Goal: Information Seeking & Learning: Find specific page/section

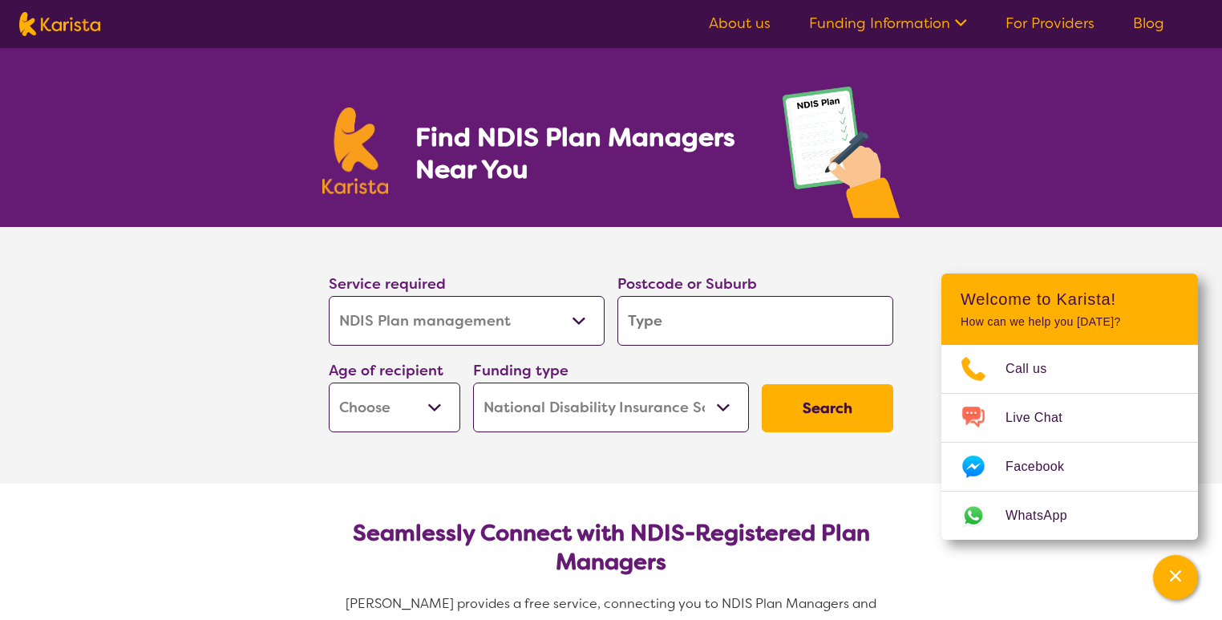
select select "NDIS Plan management"
select select "NDIS"
select select "NDIS Plan management"
select select "NDIS"
click at [716, 195] on section "Find NDIS Plan Managers Near You" at bounding box center [611, 137] width 616 height 179
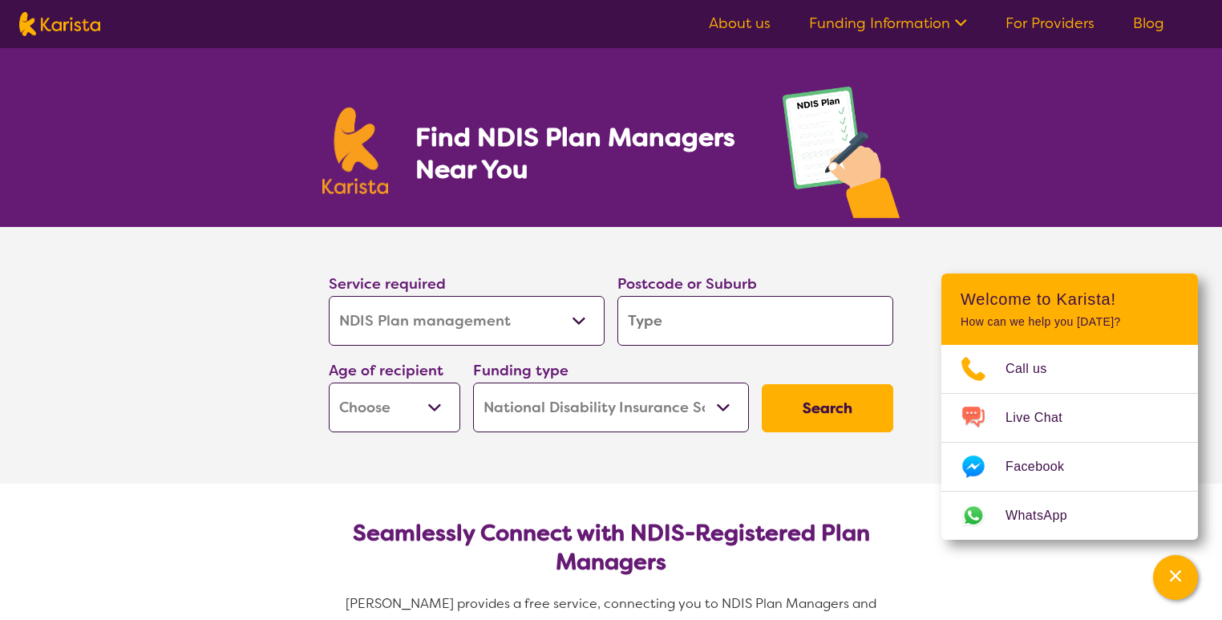
click at [669, 320] on input "search" at bounding box center [755, 321] width 276 height 50
type input "l"
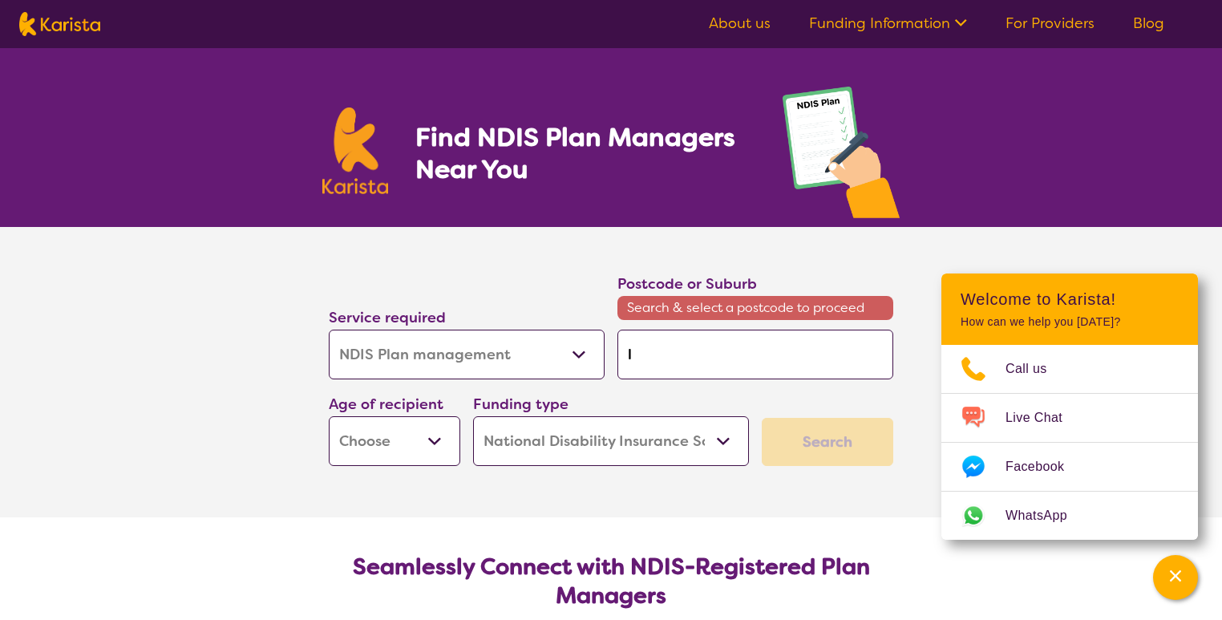
type input "la"
type input "lar"
type input "[PERSON_NAME]"
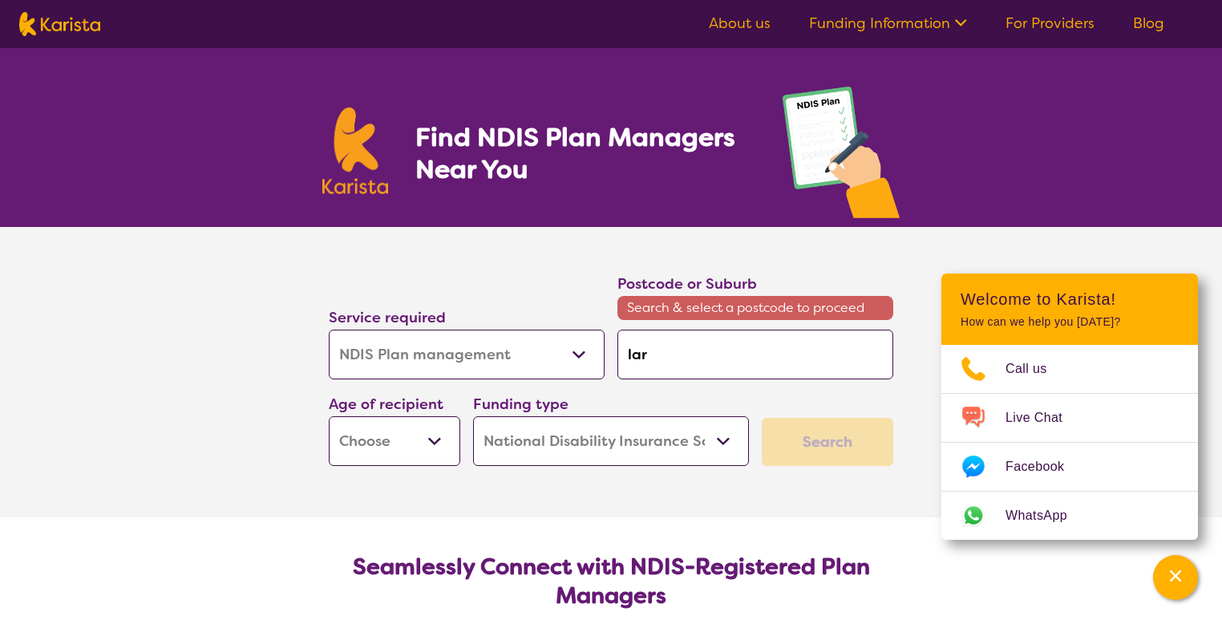
type input "[PERSON_NAME]"
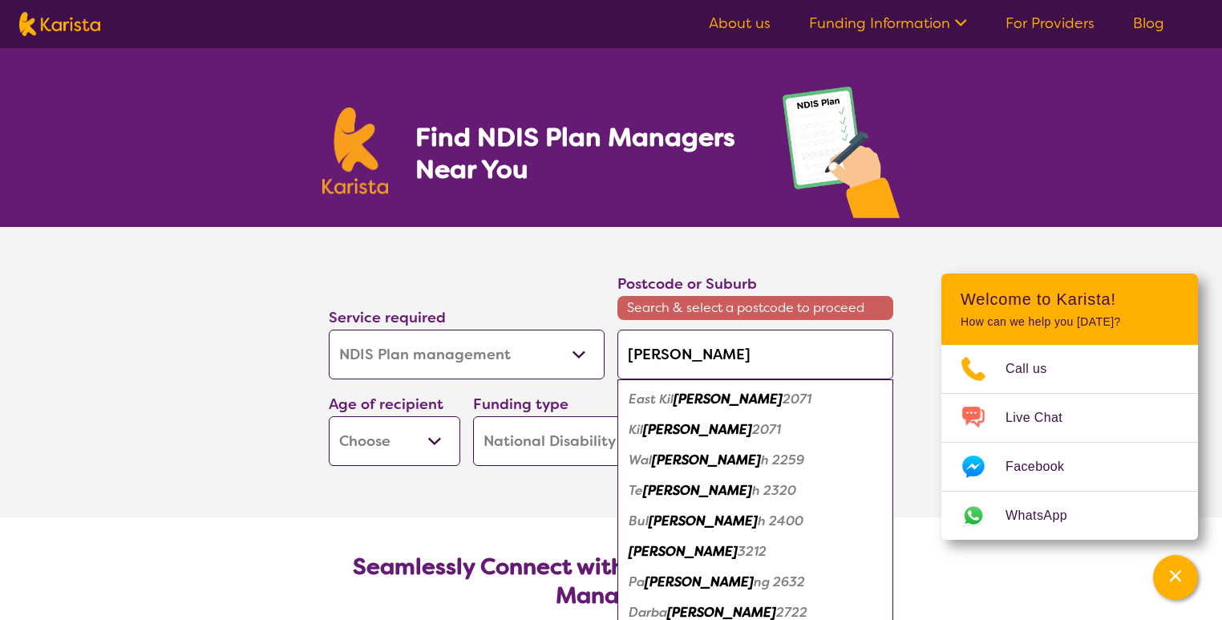
click at [653, 554] on em "[PERSON_NAME]" at bounding box center [683, 551] width 109 height 17
type input "3212"
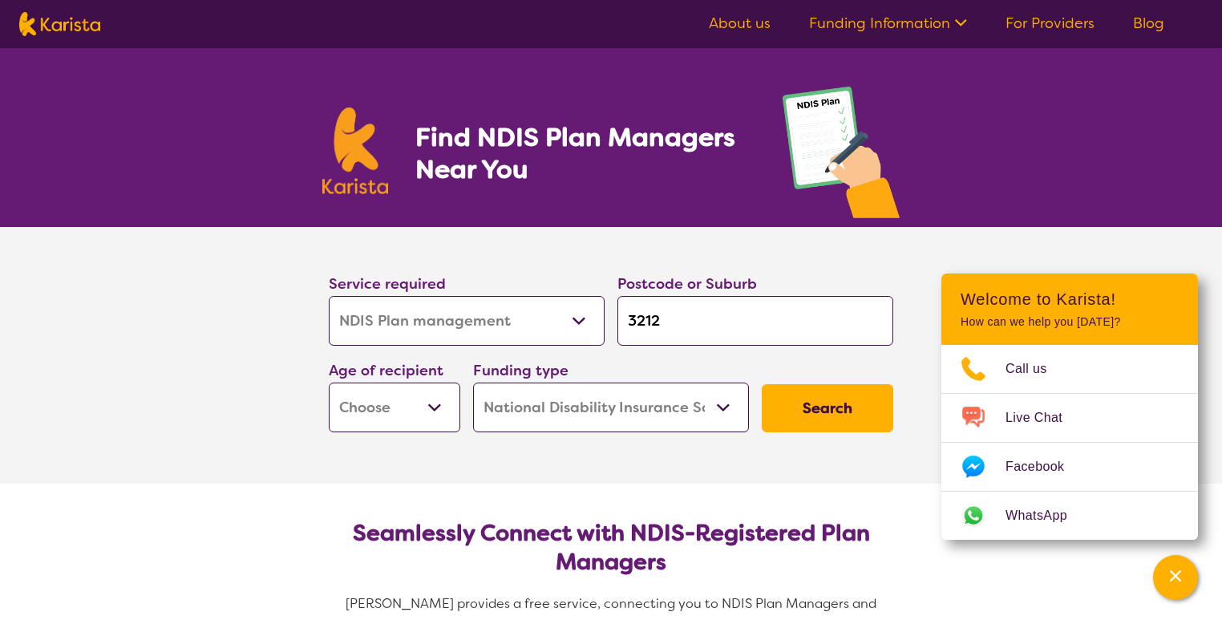
click at [702, 328] on input "3212" at bounding box center [755, 321] width 276 height 50
click at [198, 360] on section "Service required Allied Health Assistant Assessment ([MEDICAL_DATA] or [MEDICAL…" at bounding box center [611, 355] width 1222 height 257
click at [827, 427] on button "Search" at bounding box center [827, 408] width 131 height 48
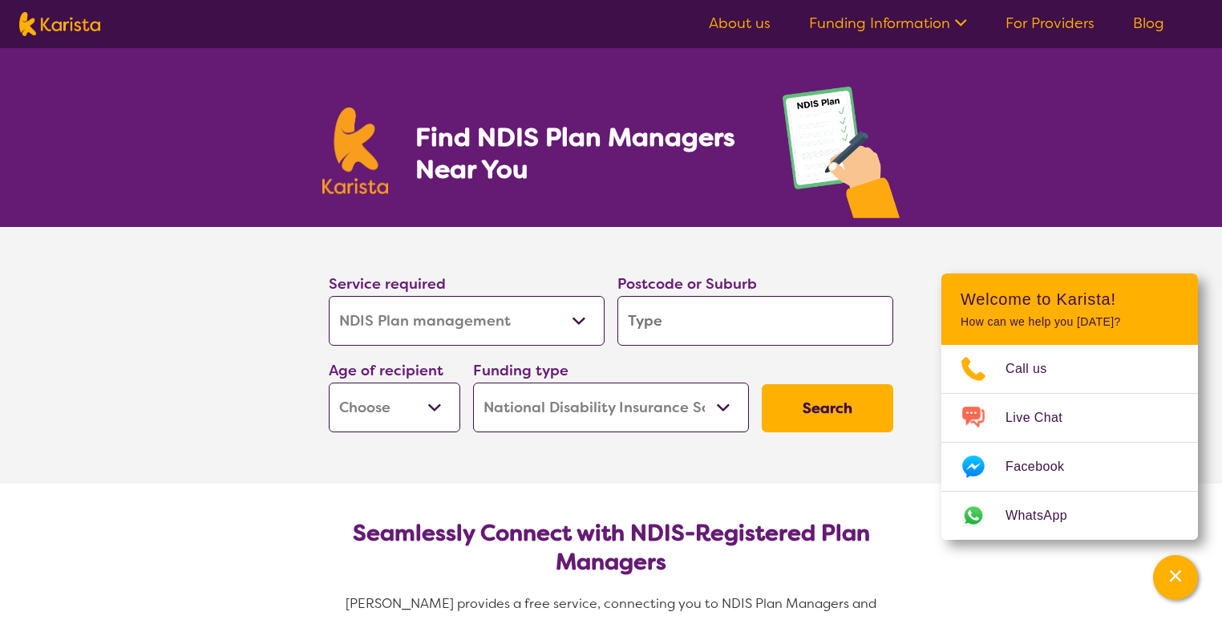
click at [840, 407] on button "Search" at bounding box center [827, 408] width 131 height 48
click at [795, 363] on div "Service required Allied Health Assistant Assessment ([MEDICAL_DATA] or [MEDICAL…" at bounding box center [610, 351] width 577 height 173
click at [812, 330] on input "search" at bounding box center [755, 321] width 276 height 50
click at [812, 409] on button "Search" at bounding box center [827, 408] width 131 height 48
type input "l"
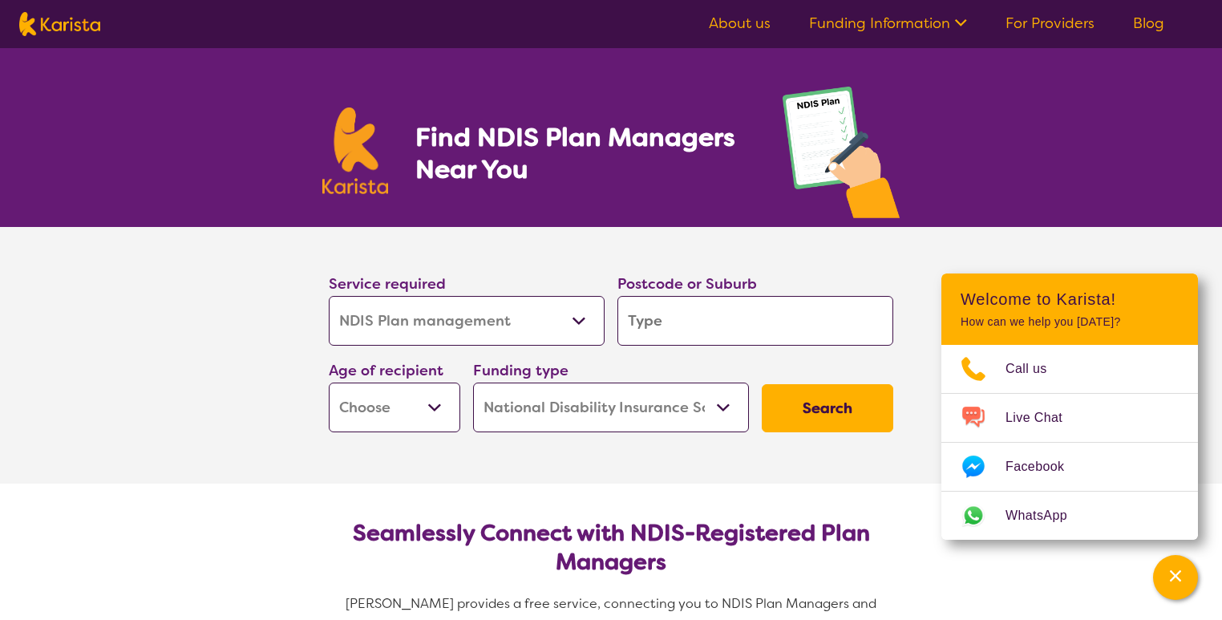
type input "l"
type input "la"
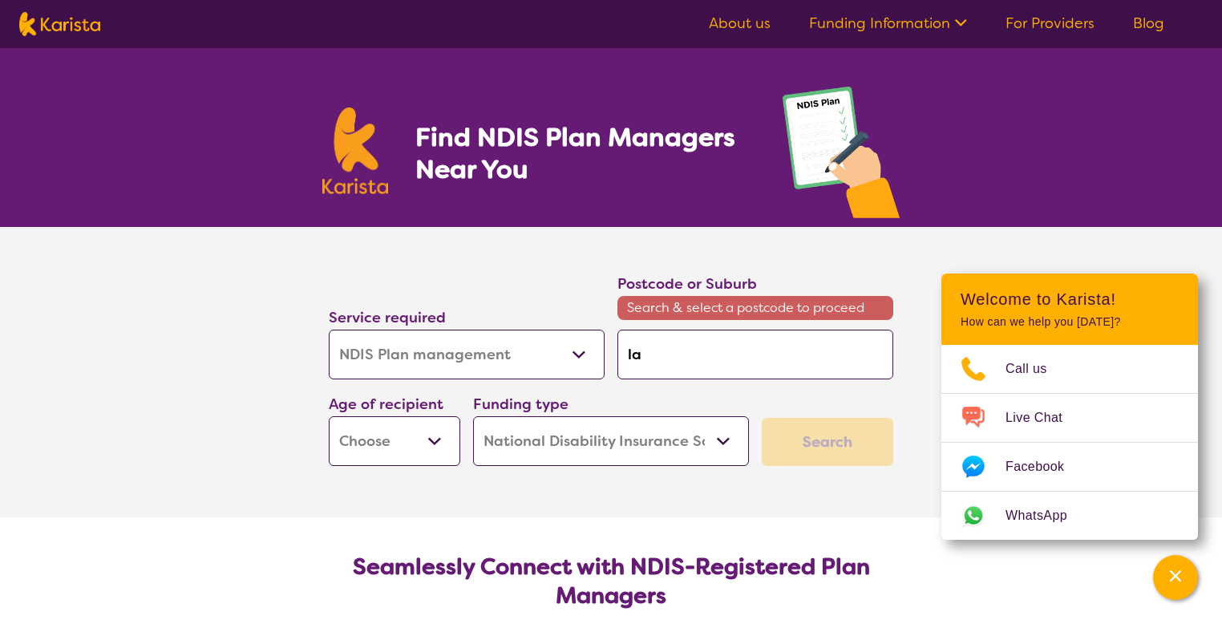
type input "lar"
type input "[PERSON_NAME]"
click at [710, 354] on input "[PERSON_NAME]" at bounding box center [755, 355] width 276 height 50
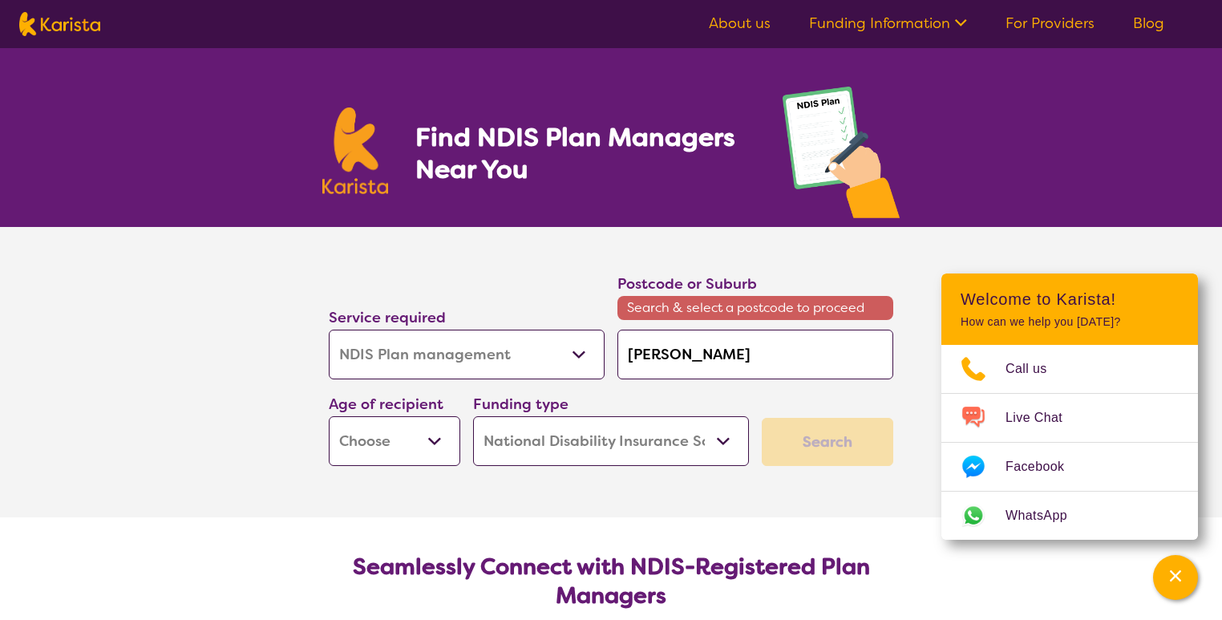
click at [710, 354] on input "[PERSON_NAME]" at bounding box center [755, 355] width 276 height 50
type input "L"
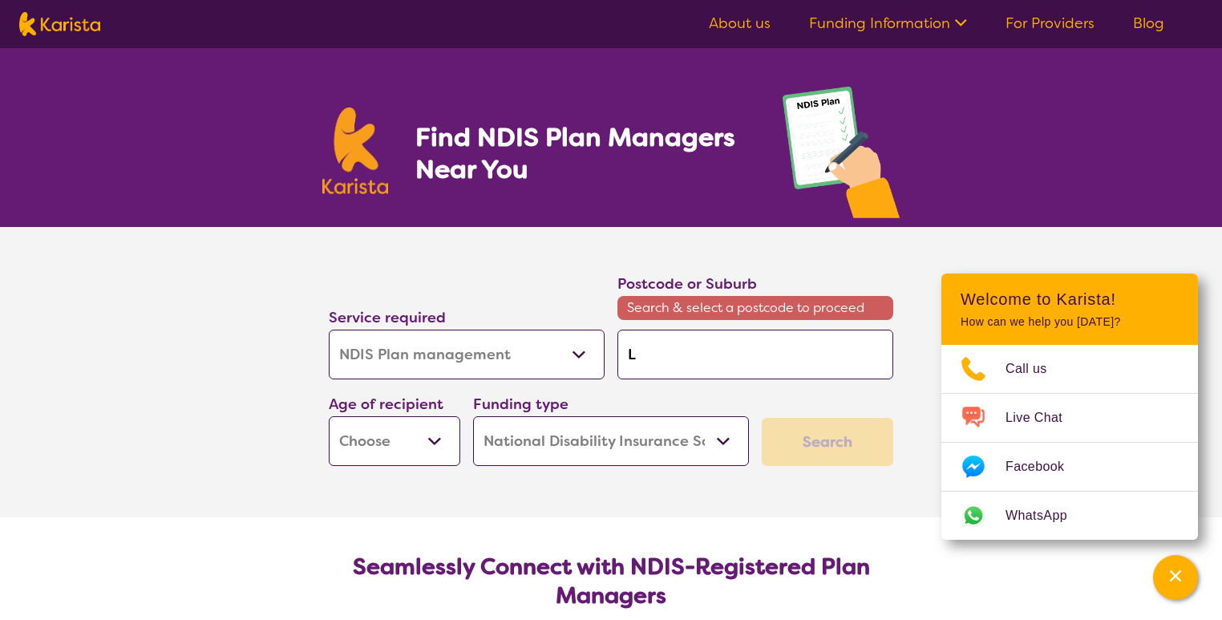
type input "La"
type input "Lar"
type input "[PERSON_NAME]"
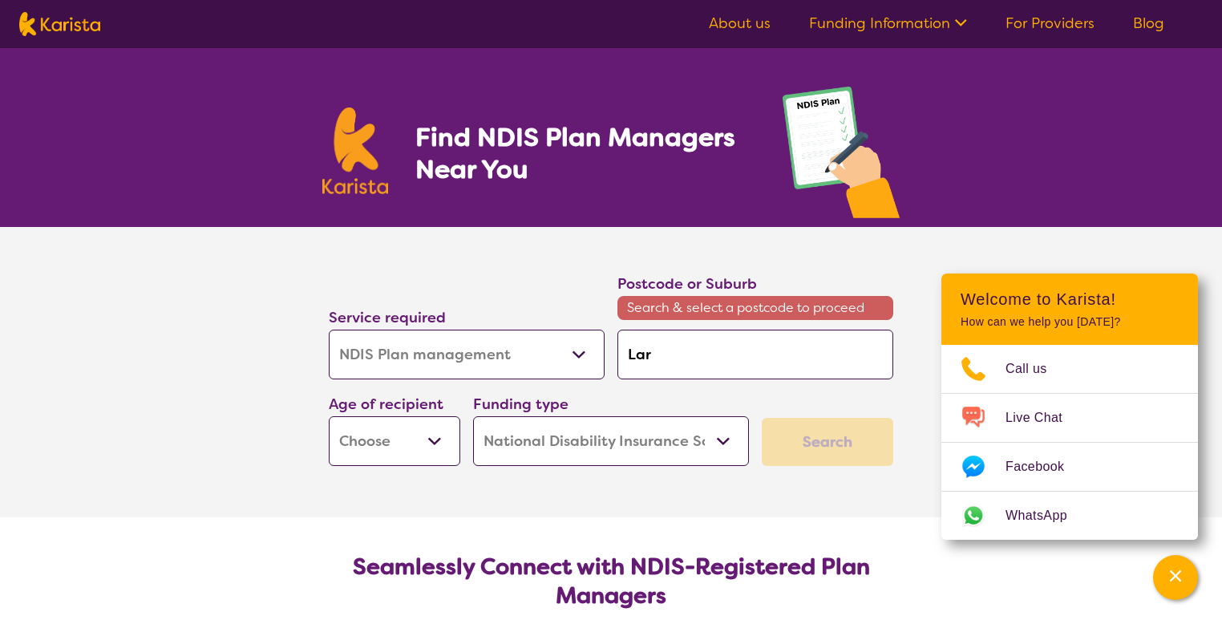
type input "[PERSON_NAME]"
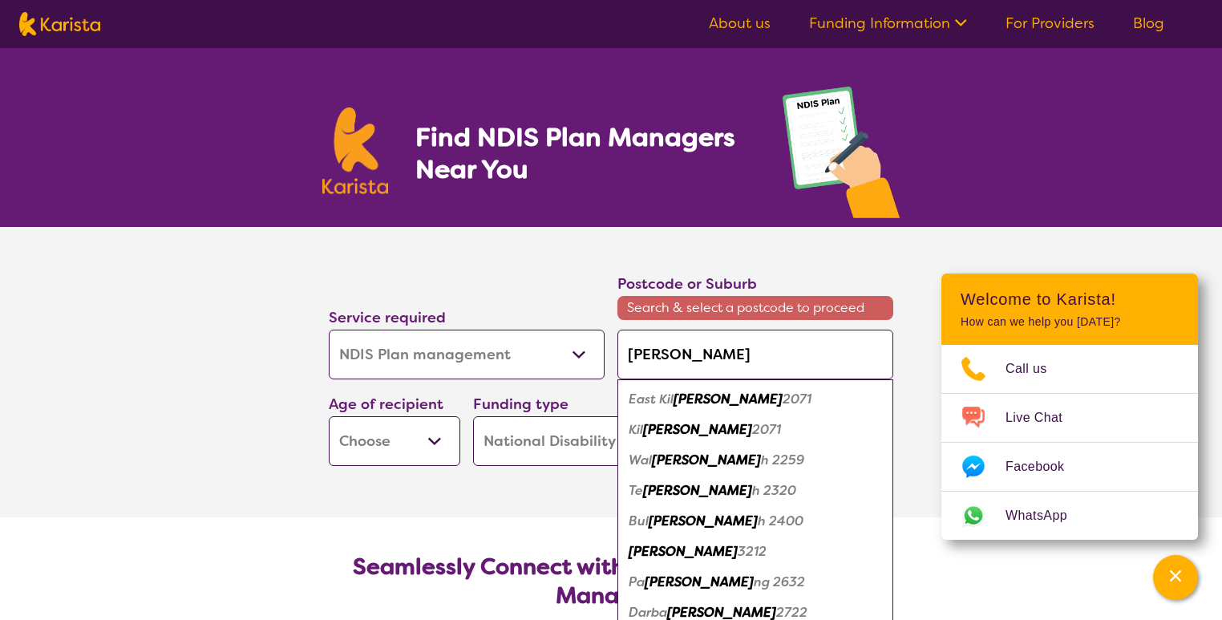
click at [738, 552] on em "3212" at bounding box center [752, 551] width 29 height 17
type input "3212"
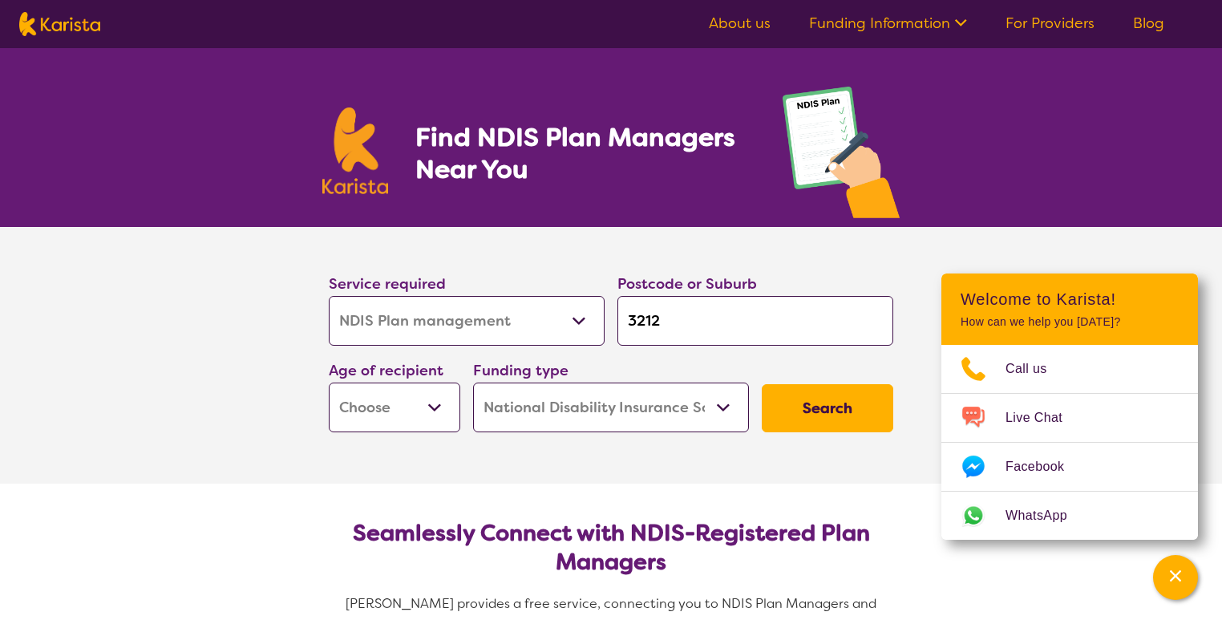
click at [820, 377] on div "Service required Allied Health Assistant Assessment ([MEDICAL_DATA] or [MEDICAL…" at bounding box center [610, 351] width 577 height 173
click at [826, 407] on button "Search" at bounding box center [827, 408] width 131 height 48
select select "CH"
click option "Child - 10 to 11" at bounding box center [0, 0] width 0 height 0
select select "CH"
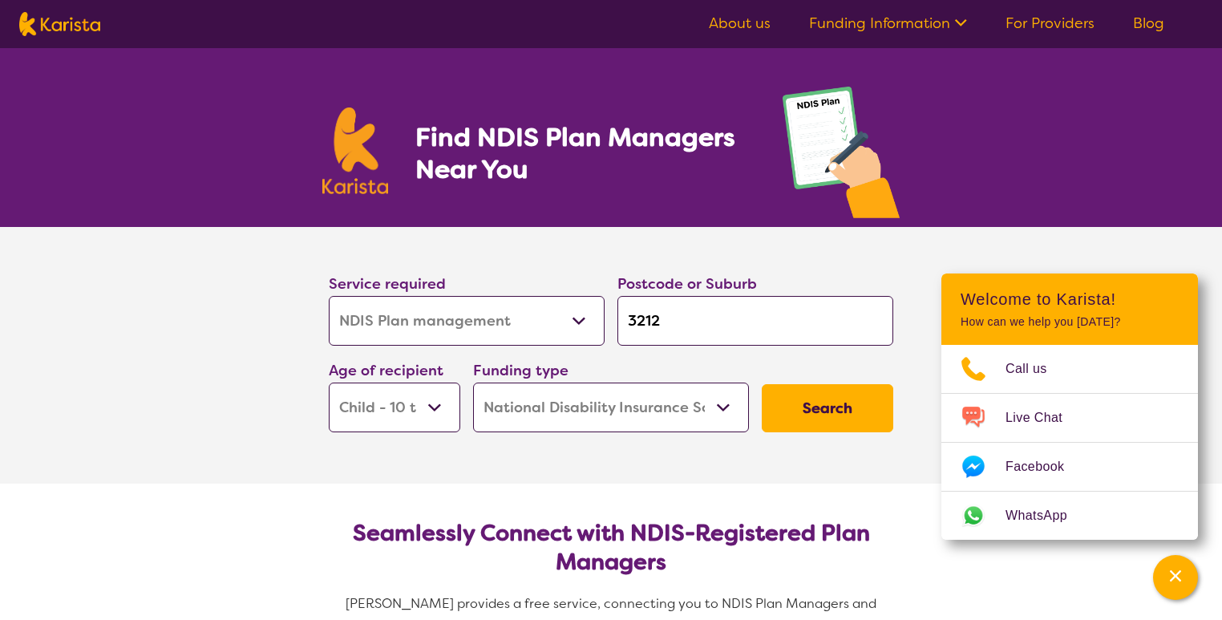
click at [827, 410] on button "Search" at bounding box center [827, 408] width 131 height 48
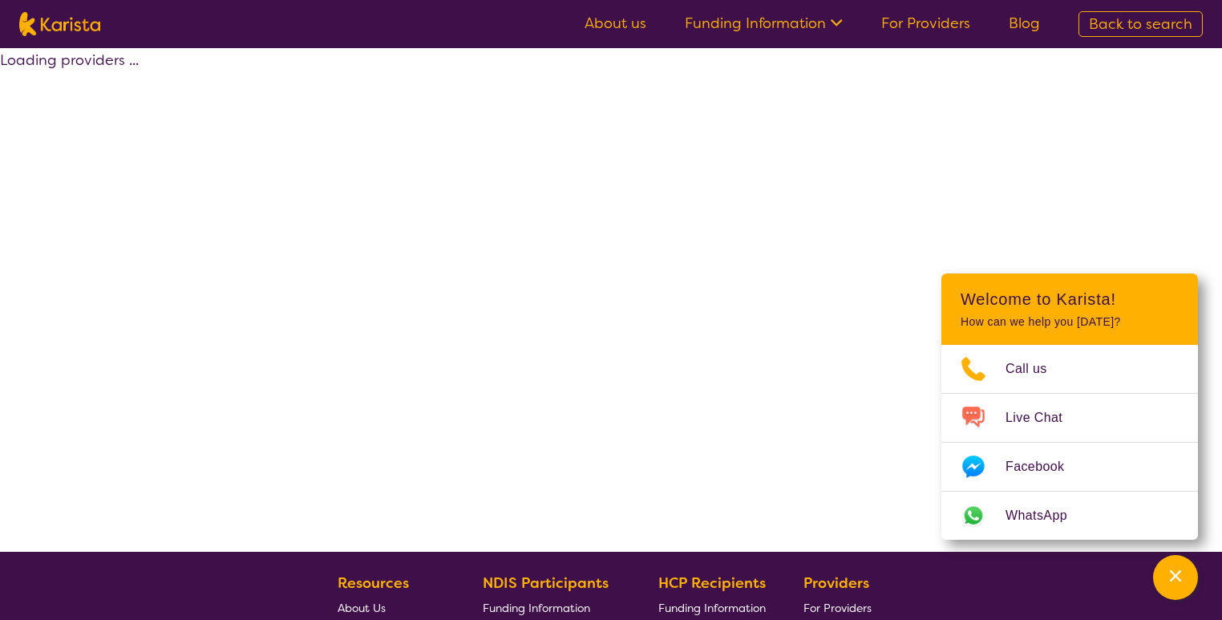
select select "by_score"
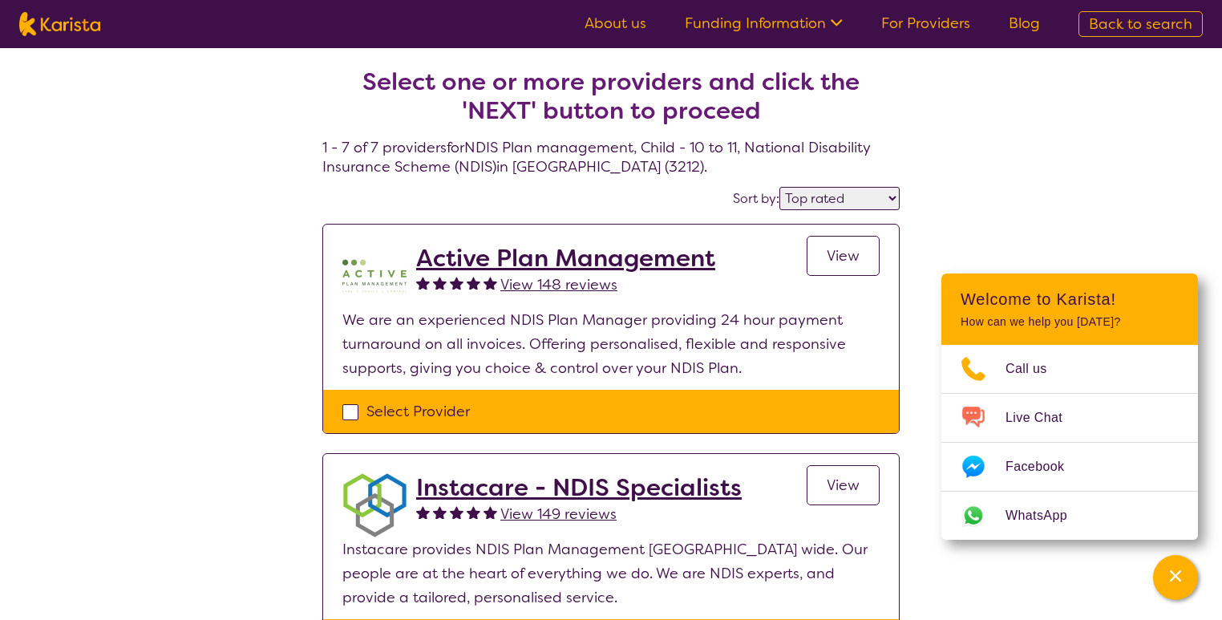
select select "NDIS Plan management"
select select "CH"
select select "NDIS"
select select "NDIS Plan management"
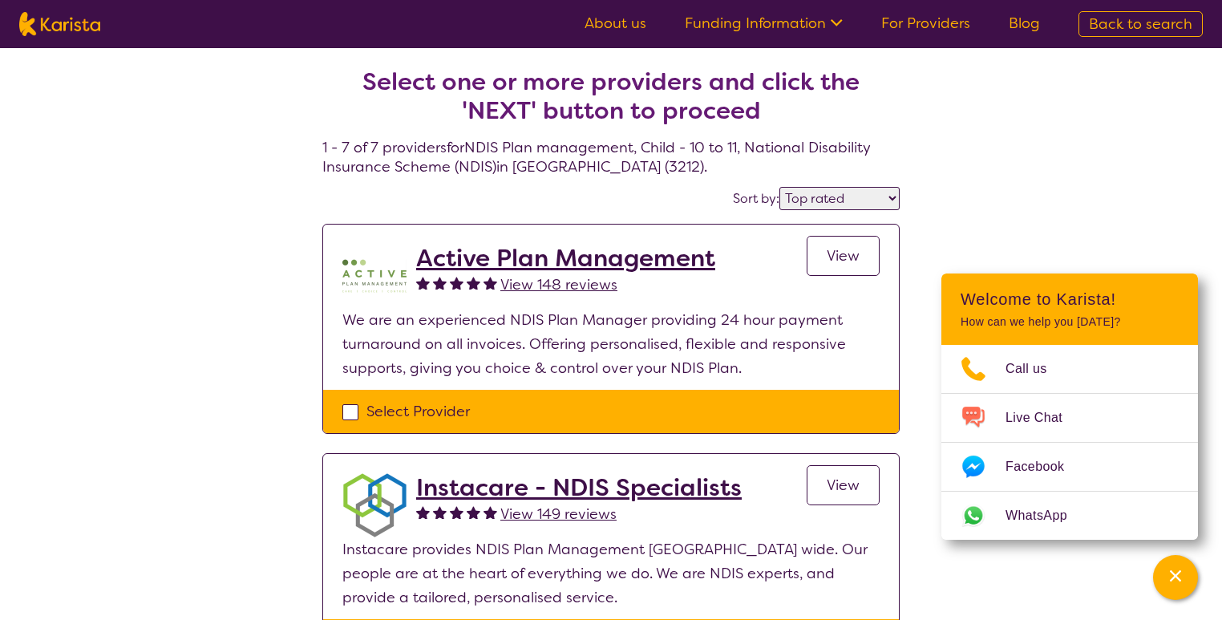
select select "CH"
select select "NDIS"
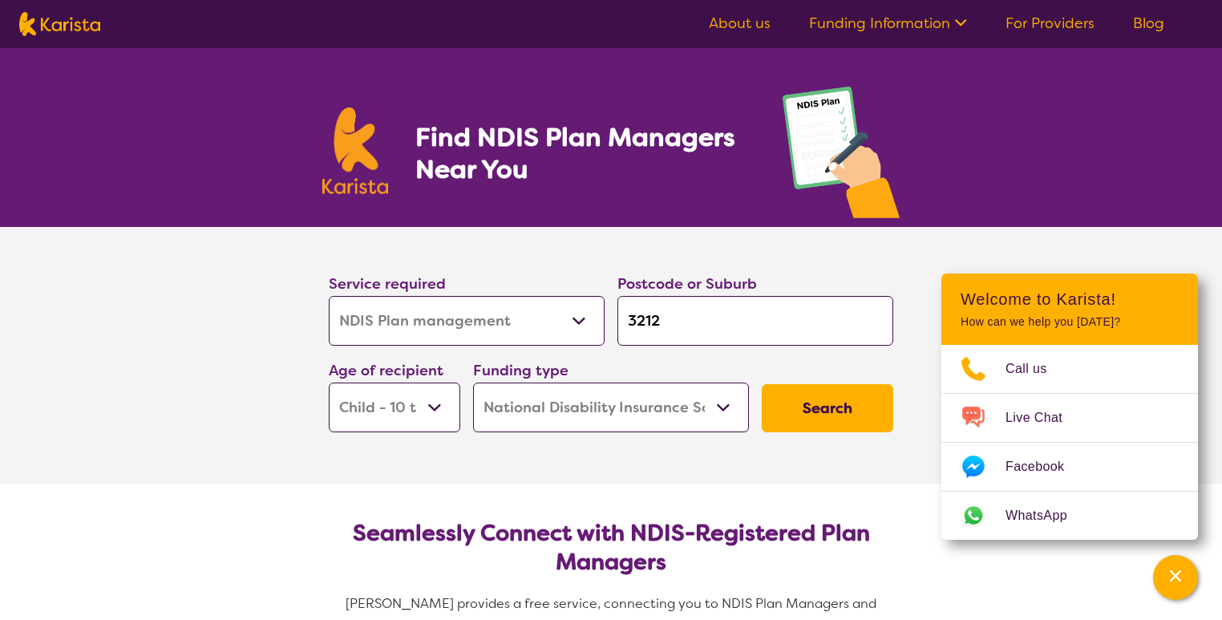
click at [369, 168] on img at bounding box center [355, 150] width 66 height 87
